Goal: Information Seeking & Learning: Learn about a topic

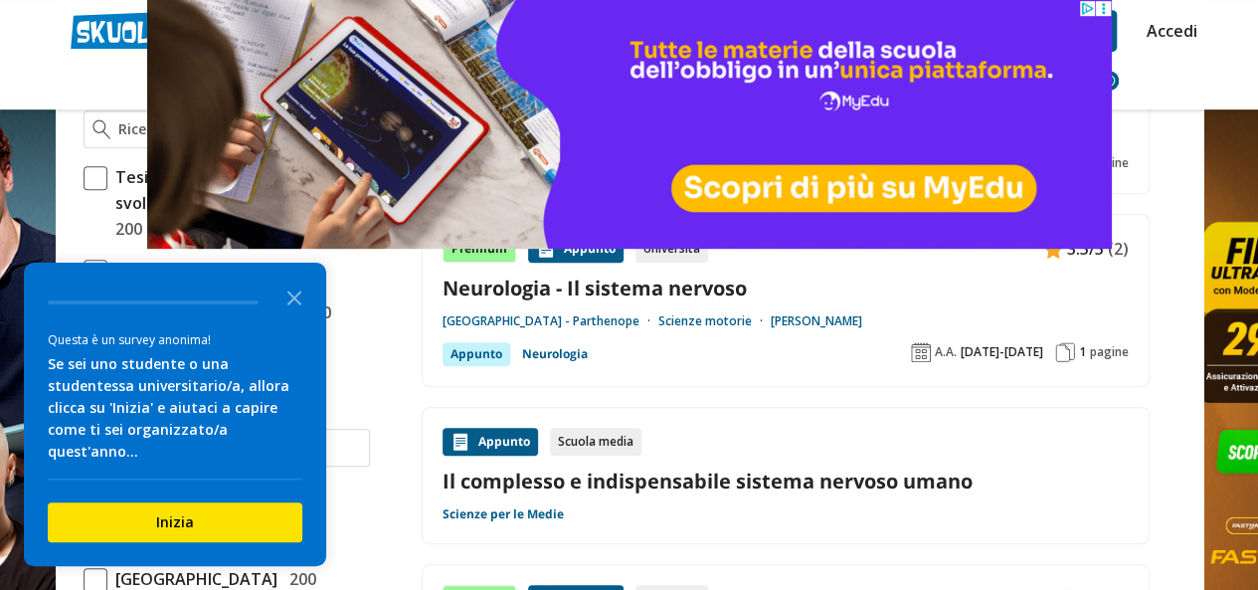
scroll to position [615, 0]
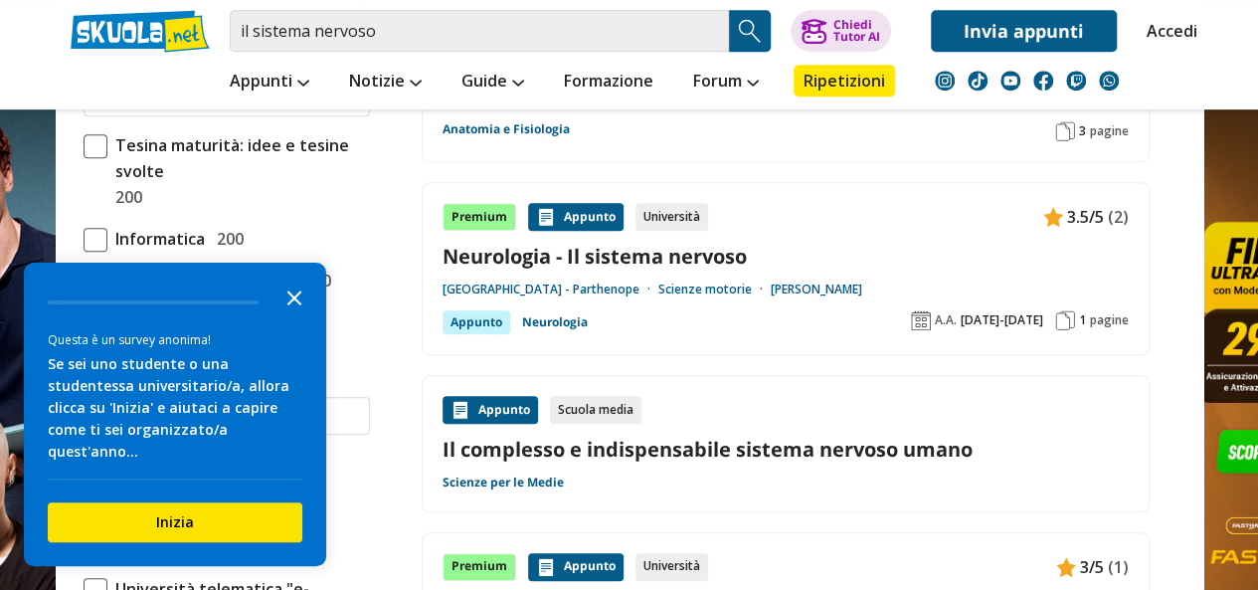
click at [293, 305] on polygon "Close the survey" at bounding box center [295, 297] width 15 height 15
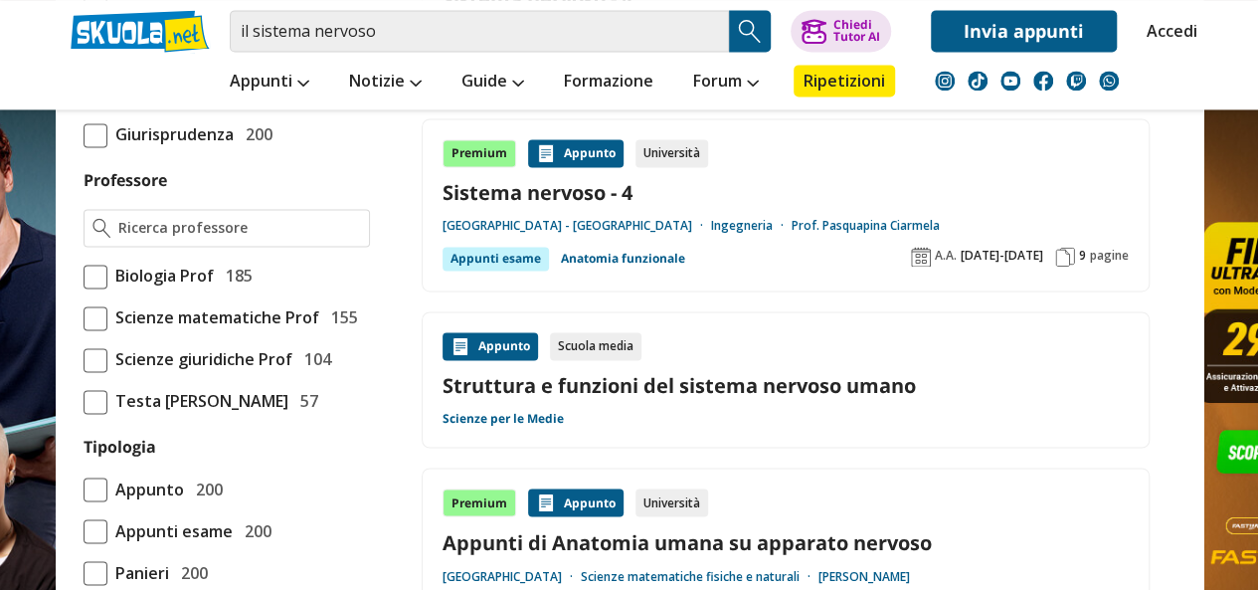
scroll to position [1470, 0]
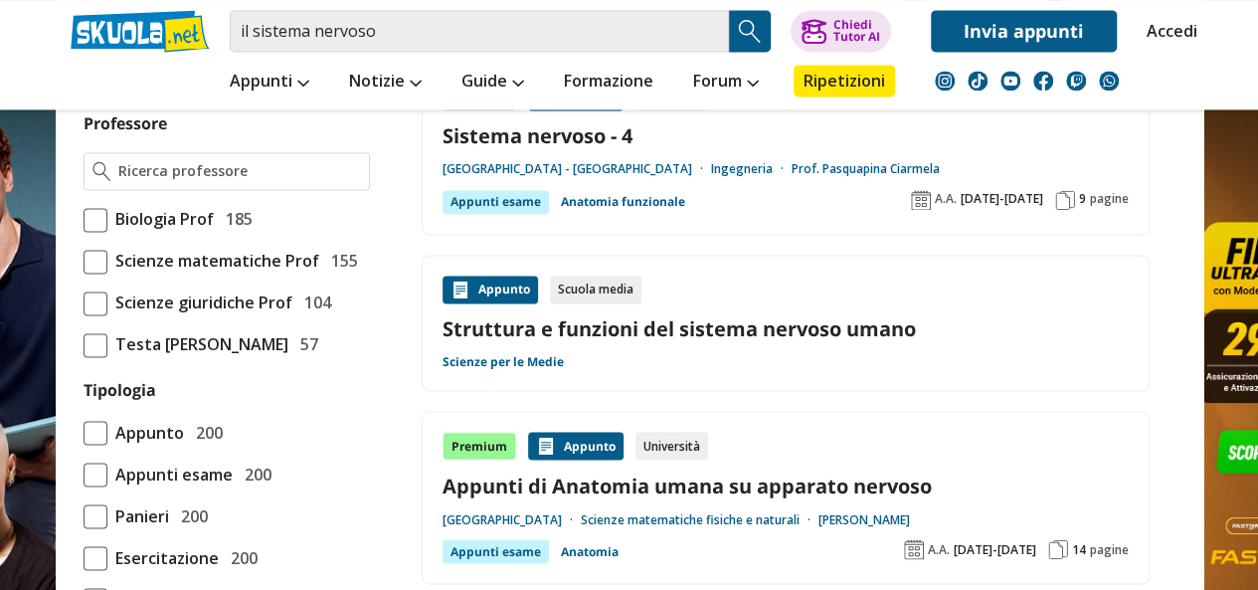
click at [716, 316] on link "Struttura e funzioni del sistema nervoso umano" at bounding box center [786, 328] width 686 height 27
click at [499, 281] on div "Appunto" at bounding box center [491, 290] width 96 height 28
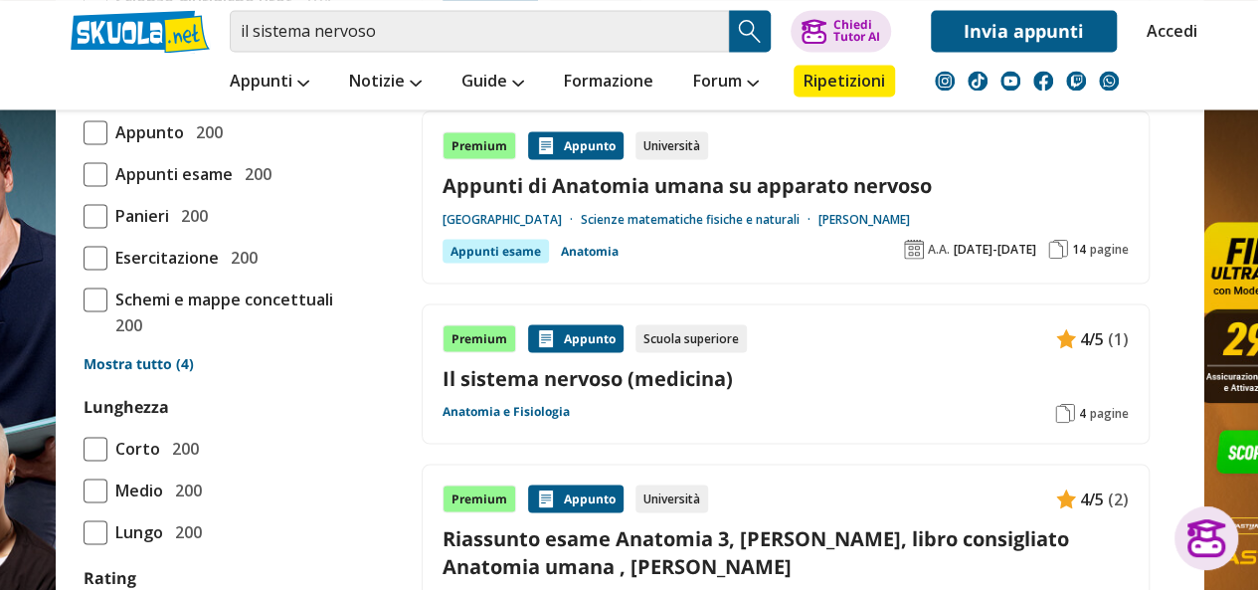
scroll to position [1797, 0]
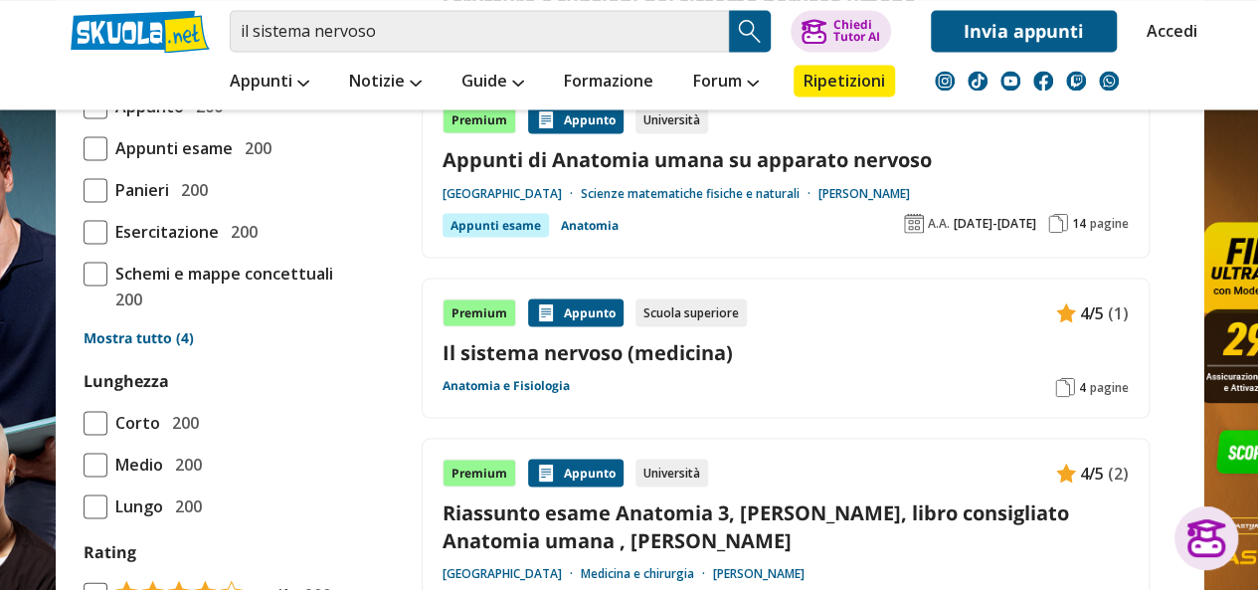
click at [91, 118] on span at bounding box center [96, 107] width 24 height 24
click at [84, 105] on input "Appunto 200" at bounding box center [84, 105] width 0 height 0
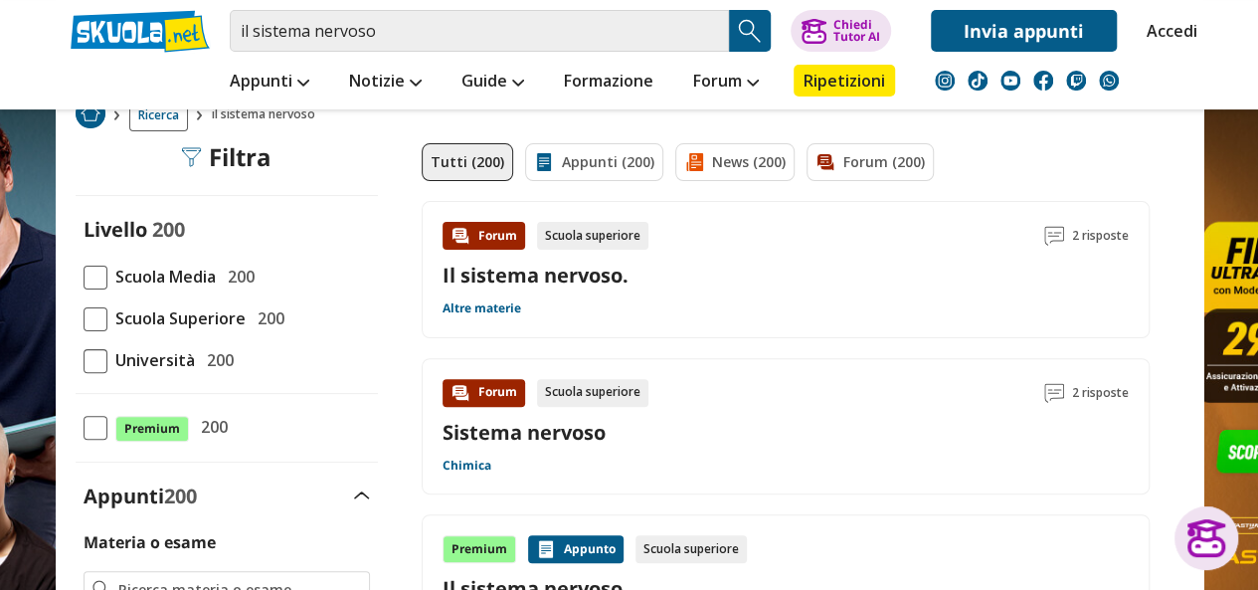
scroll to position [117, 0]
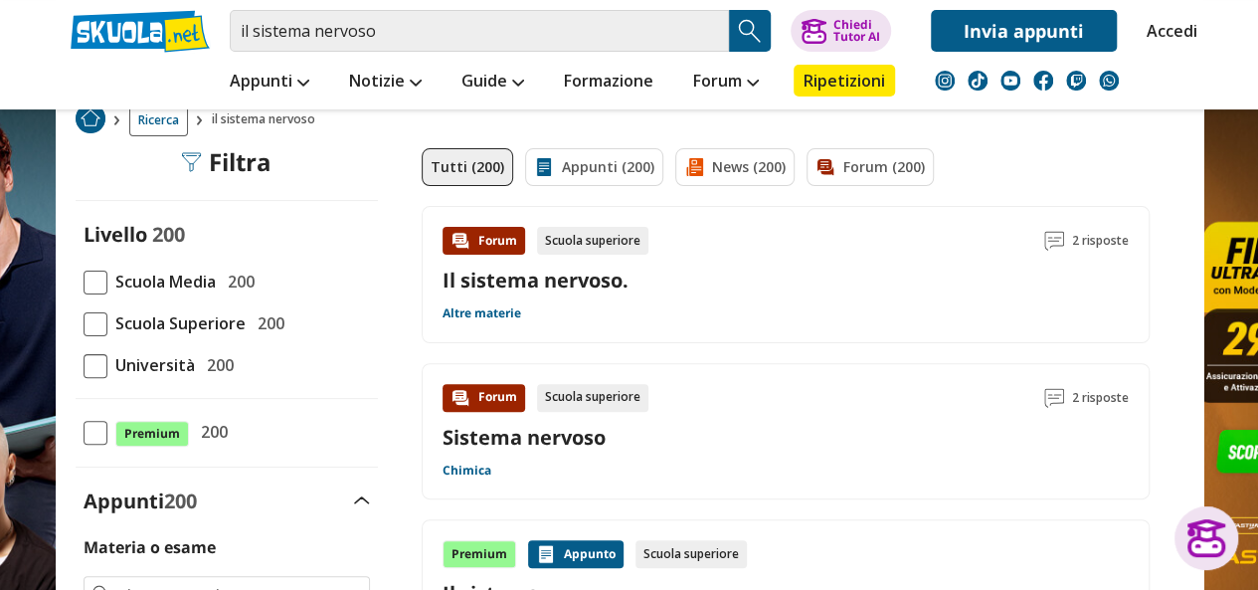
click at [97, 276] on span at bounding box center [96, 283] width 24 height 24
click at [84, 282] on input "Scuola Media 200" at bounding box center [84, 282] width 0 height 0
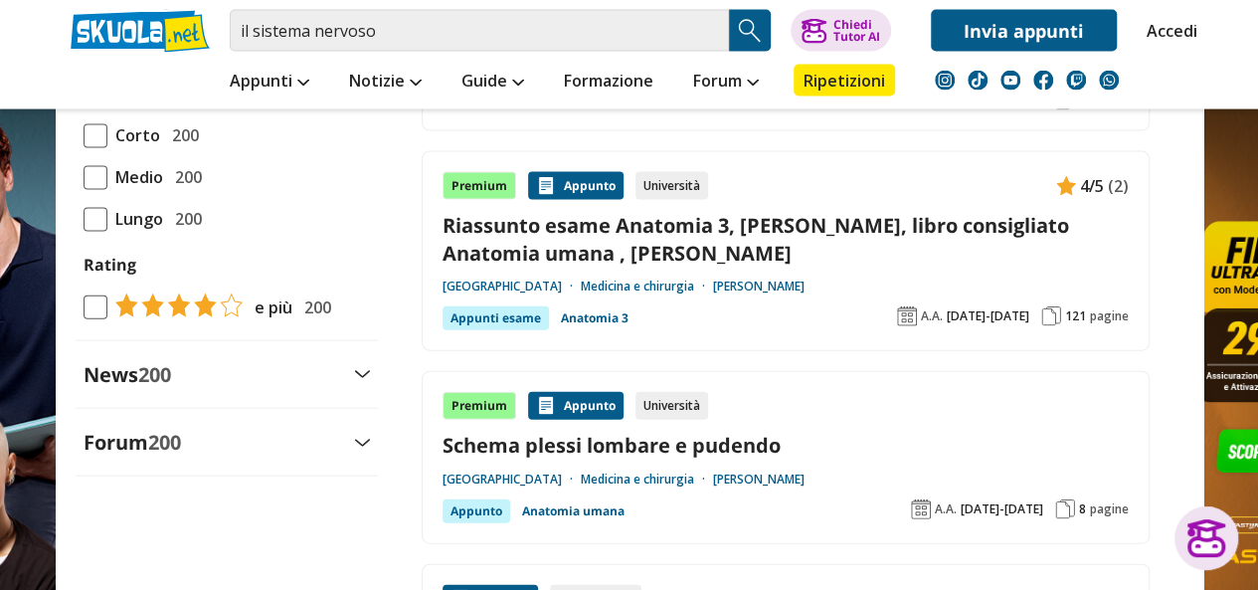
scroll to position [2077, 0]
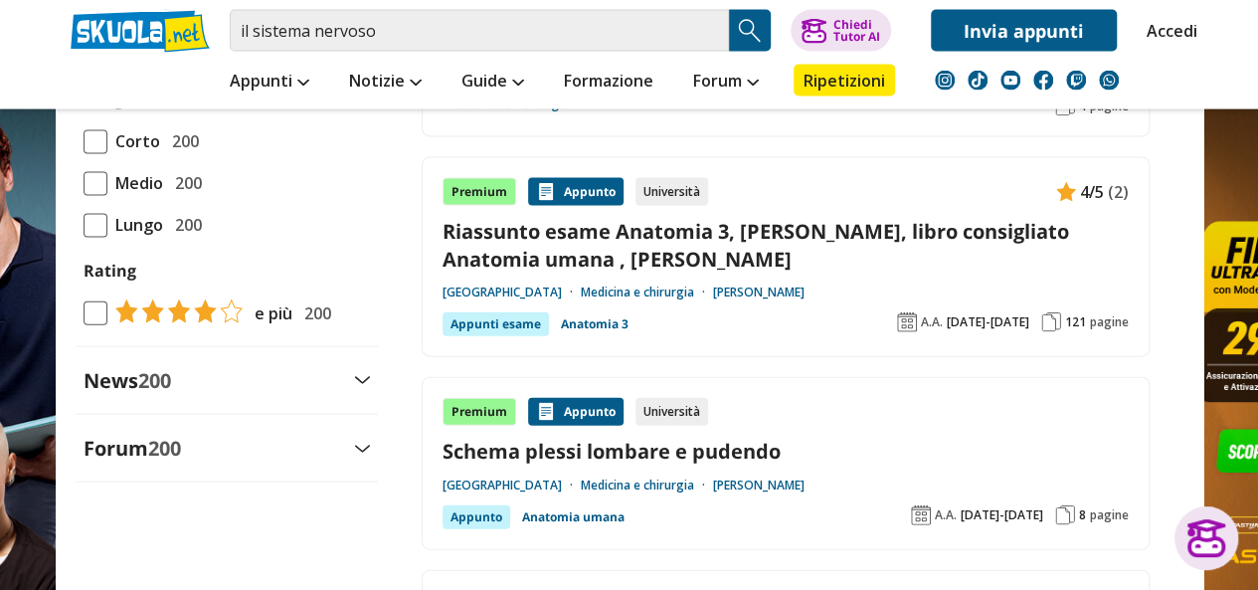
click at [101, 196] on span at bounding box center [96, 184] width 24 height 24
click at [84, 183] on input "Medio 200" at bounding box center [84, 183] width 0 height 0
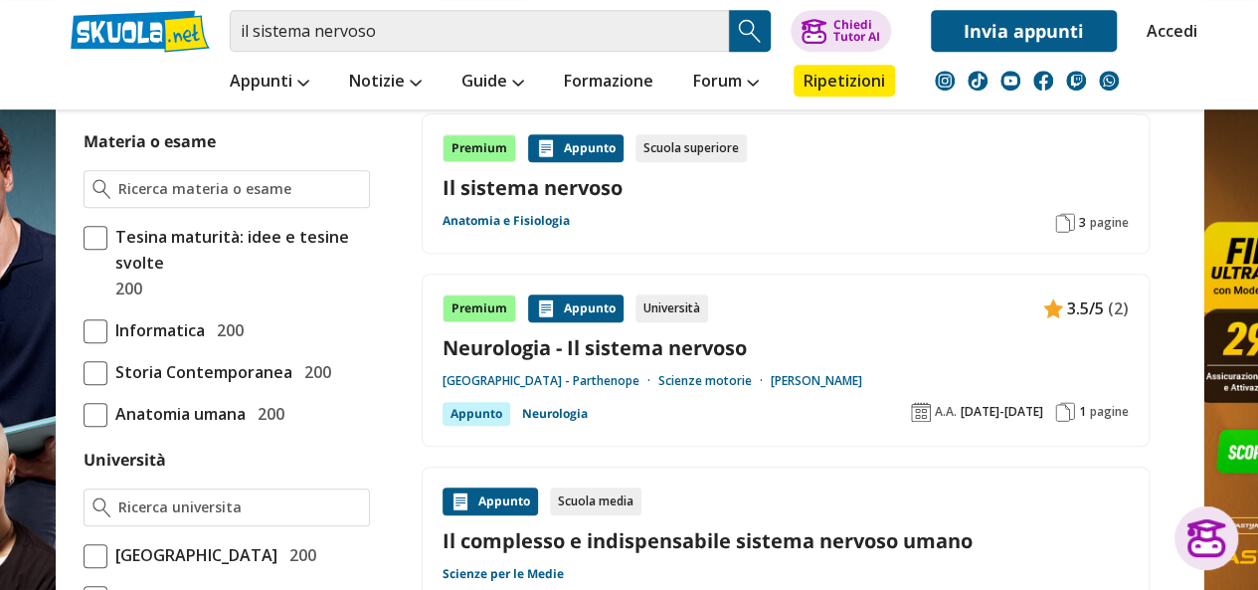
scroll to position [0, 0]
